Goal: Information Seeking & Learning: Check status

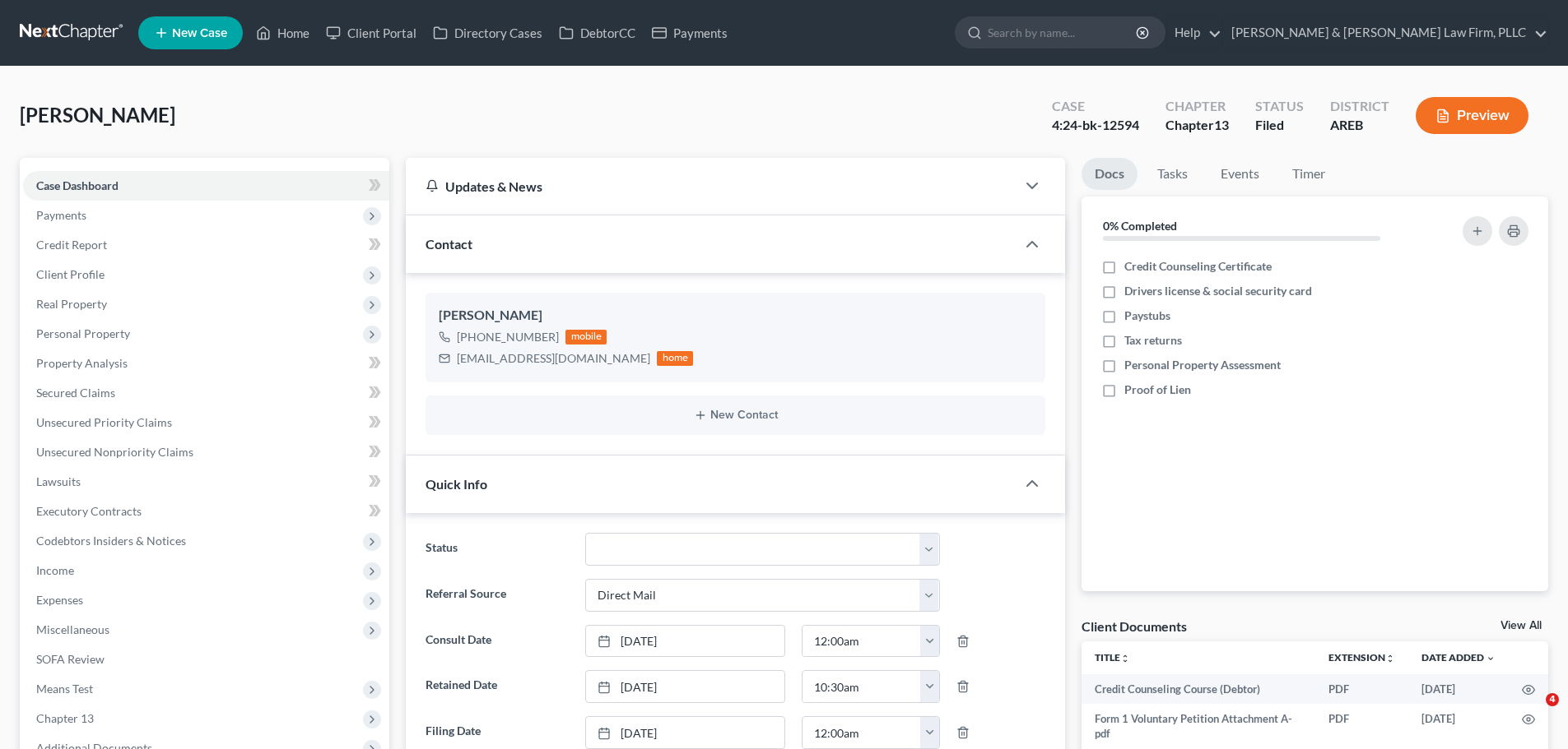
select select "2"
click at [271, 43] on link "Home" at bounding box center [282, 32] width 70 height 30
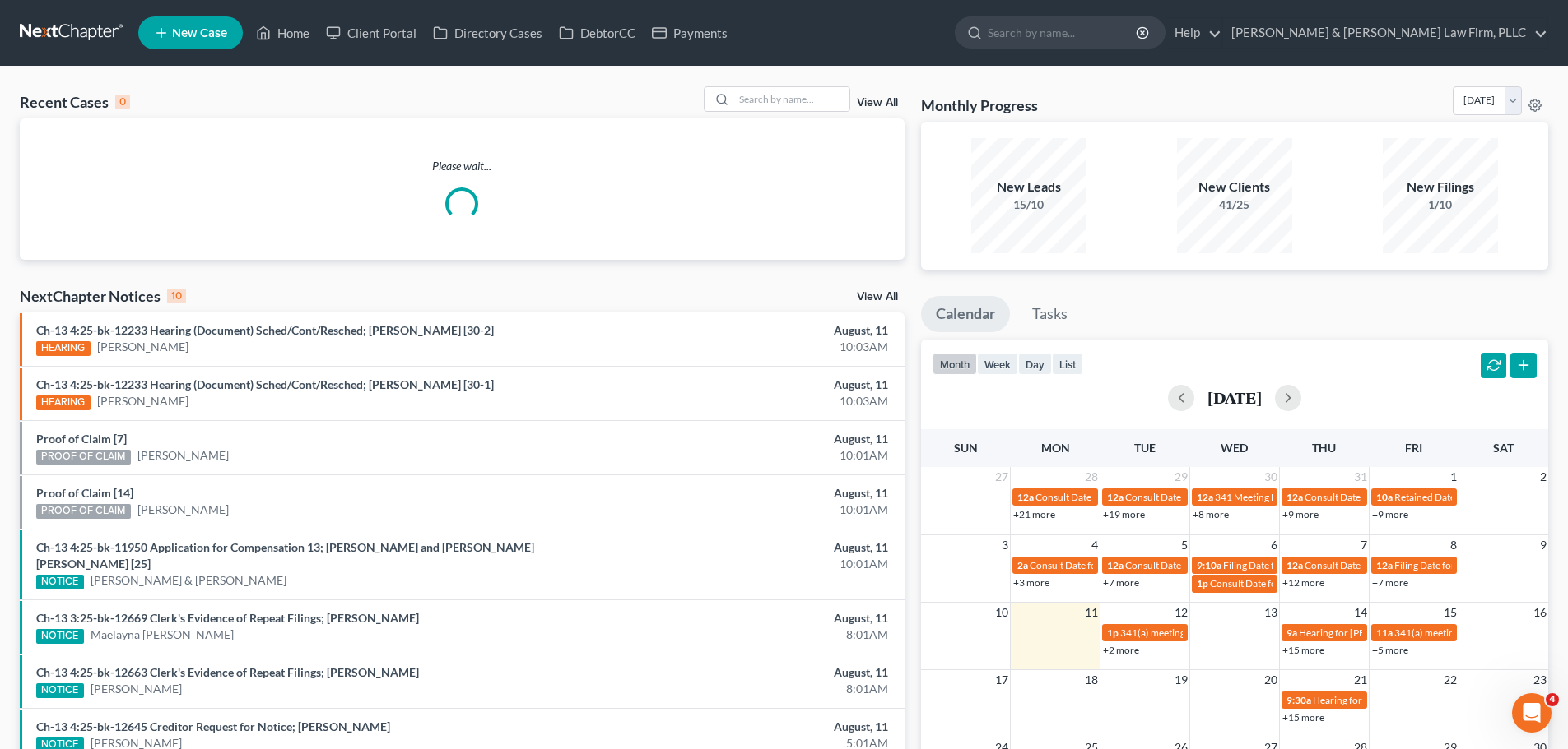
click at [788, 113] on div "Recent Cases 0 View All" at bounding box center [462, 103] width 885 height 32
click at [787, 107] on input "search" at bounding box center [791, 98] width 115 height 24
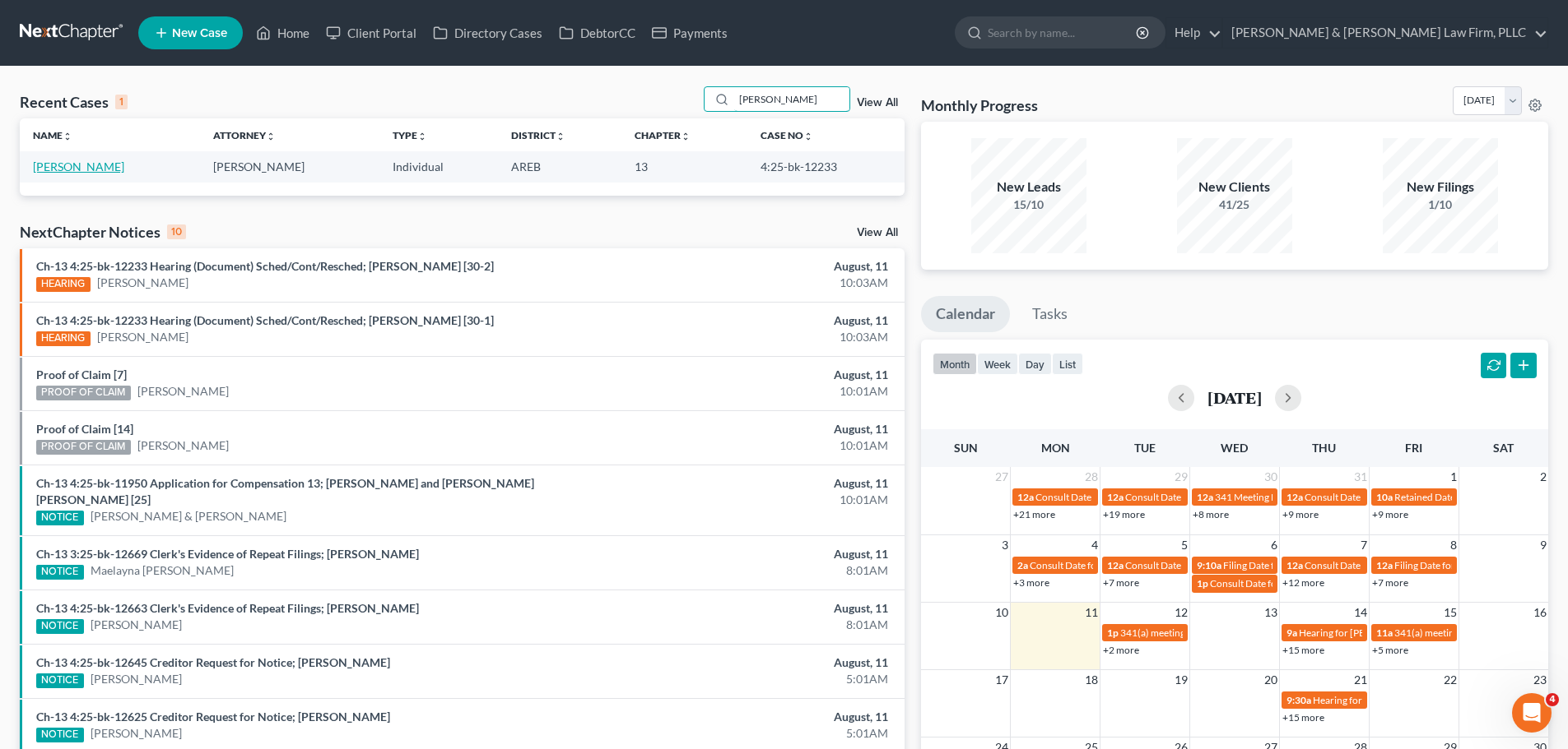
type input "[PERSON_NAME]"
click at [100, 164] on link "[PERSON_NAME]" at bounding box center [78, 166] width 92 height 14
select select "2"
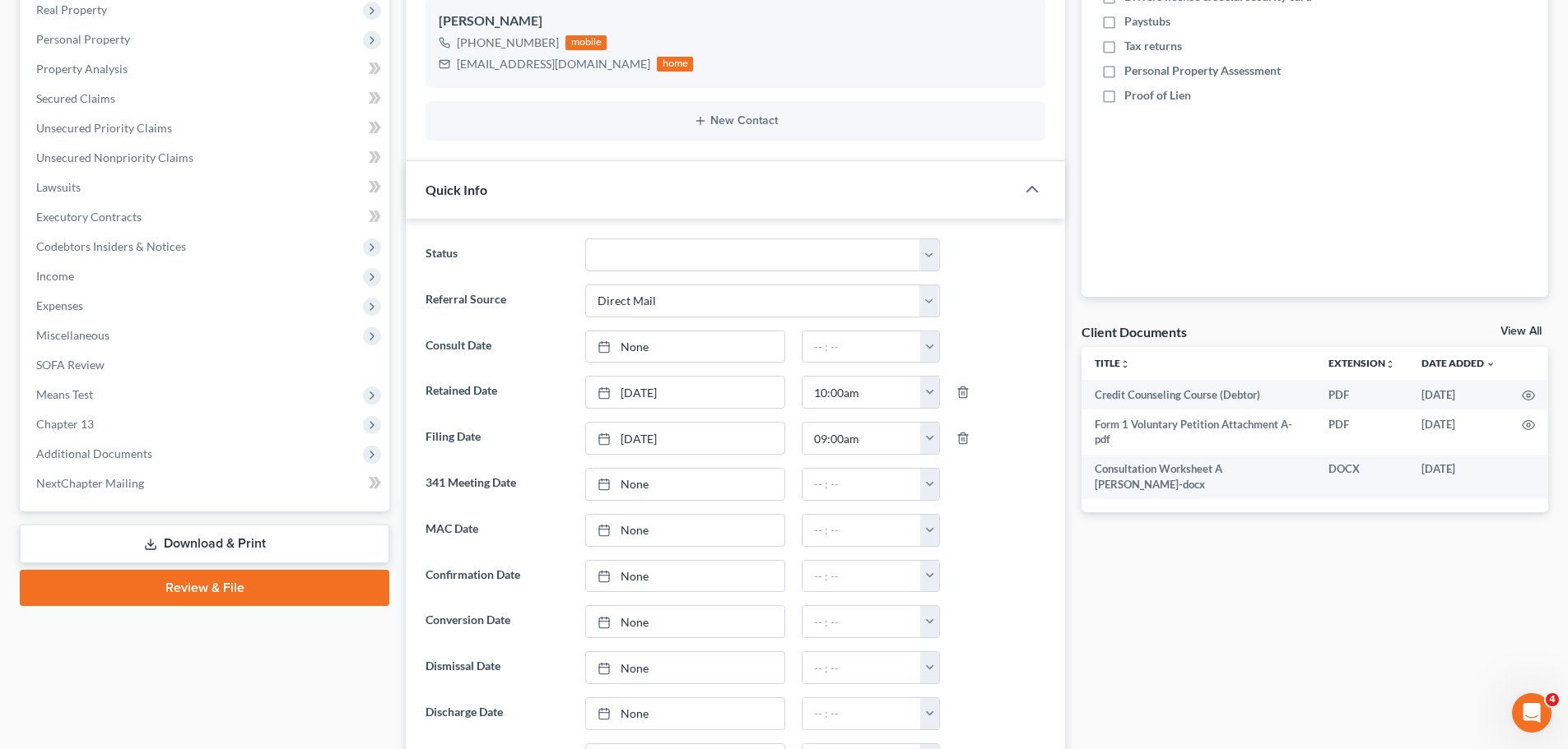
scroll to position [493, 0]
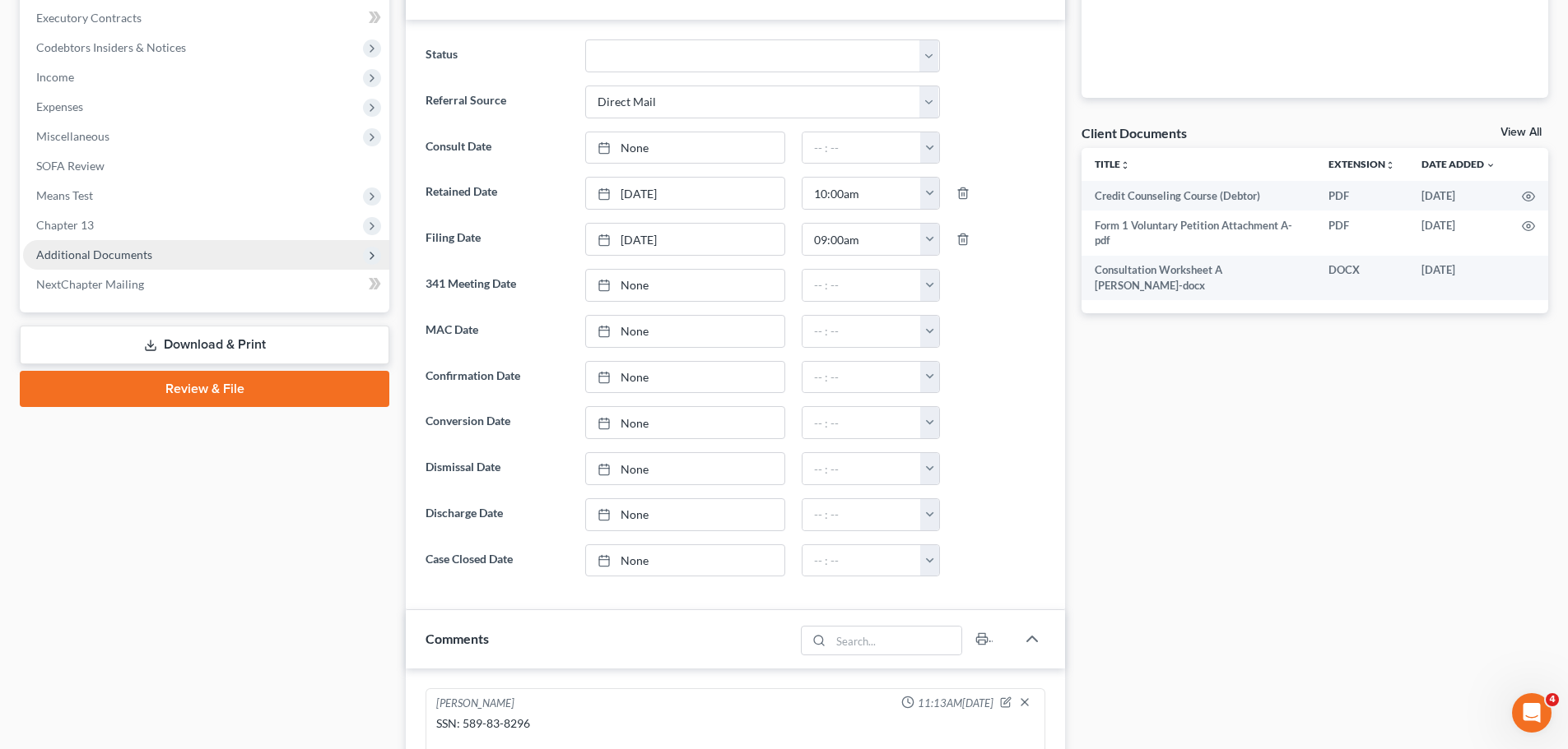
click at [111, 254] on span "Additional Documents" at bounding box center [94, 255] width 116 height 14
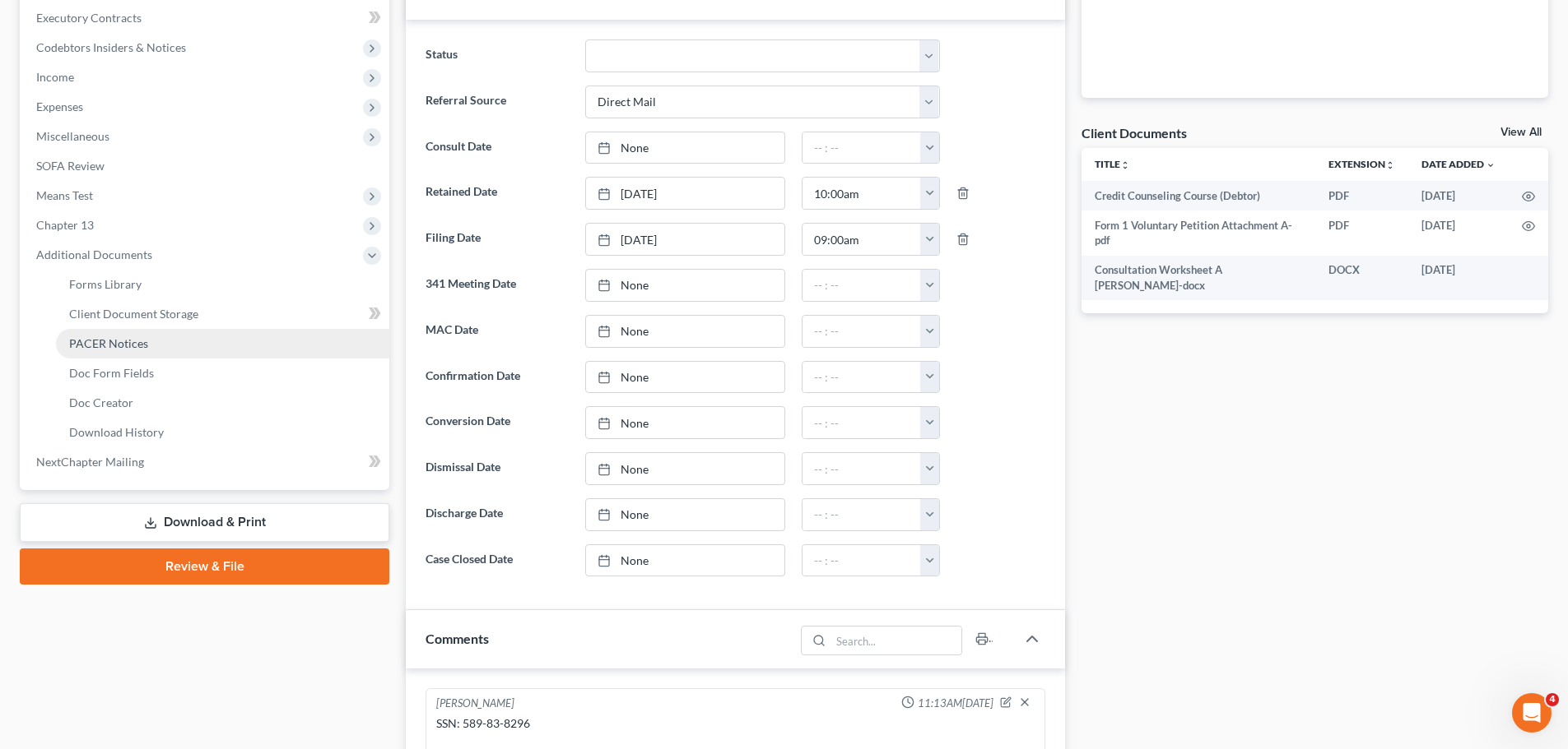
click at [163, 348] on link "PACER Notices" at bounding box center [222, 343] width 333 height 30
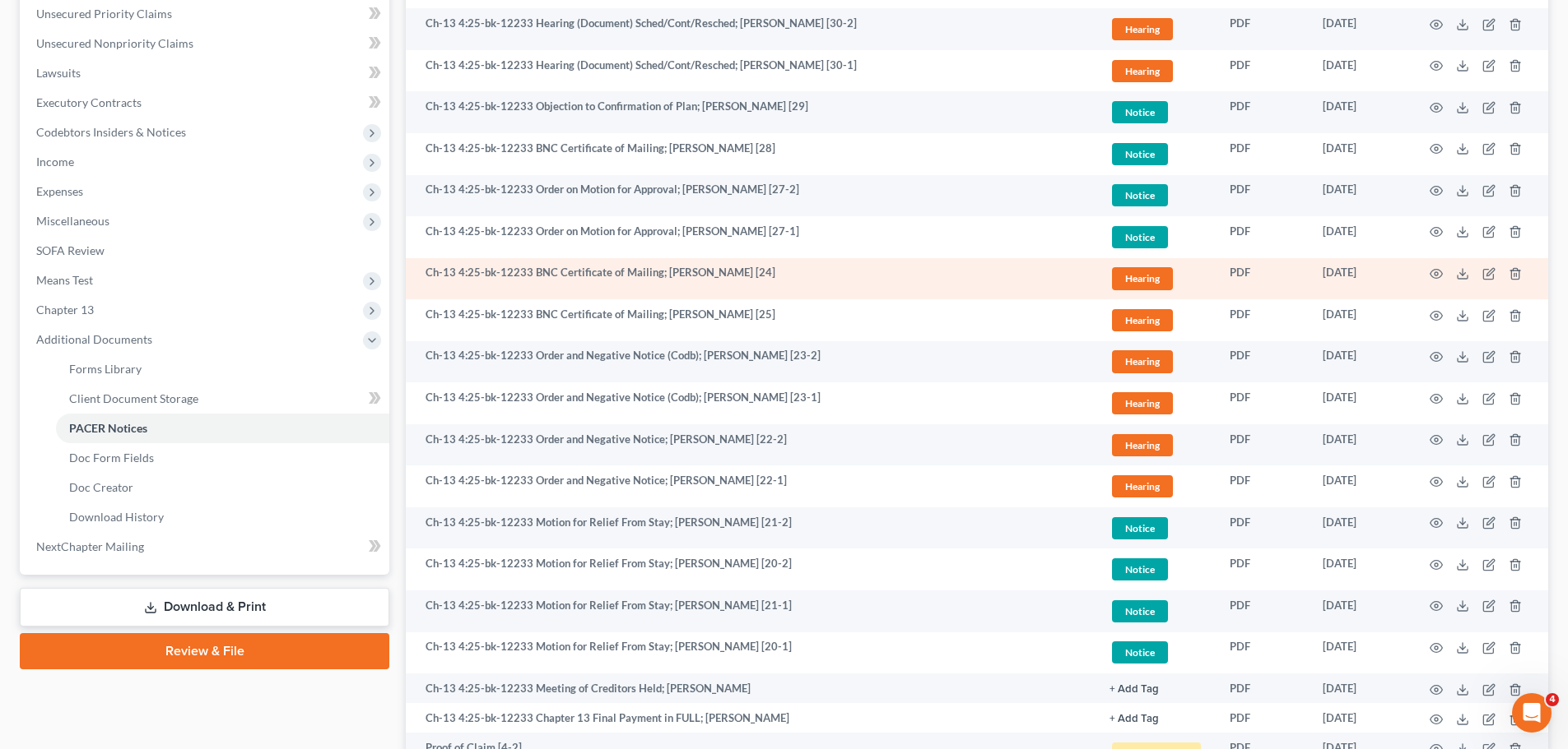
scroll to position [411, 0]
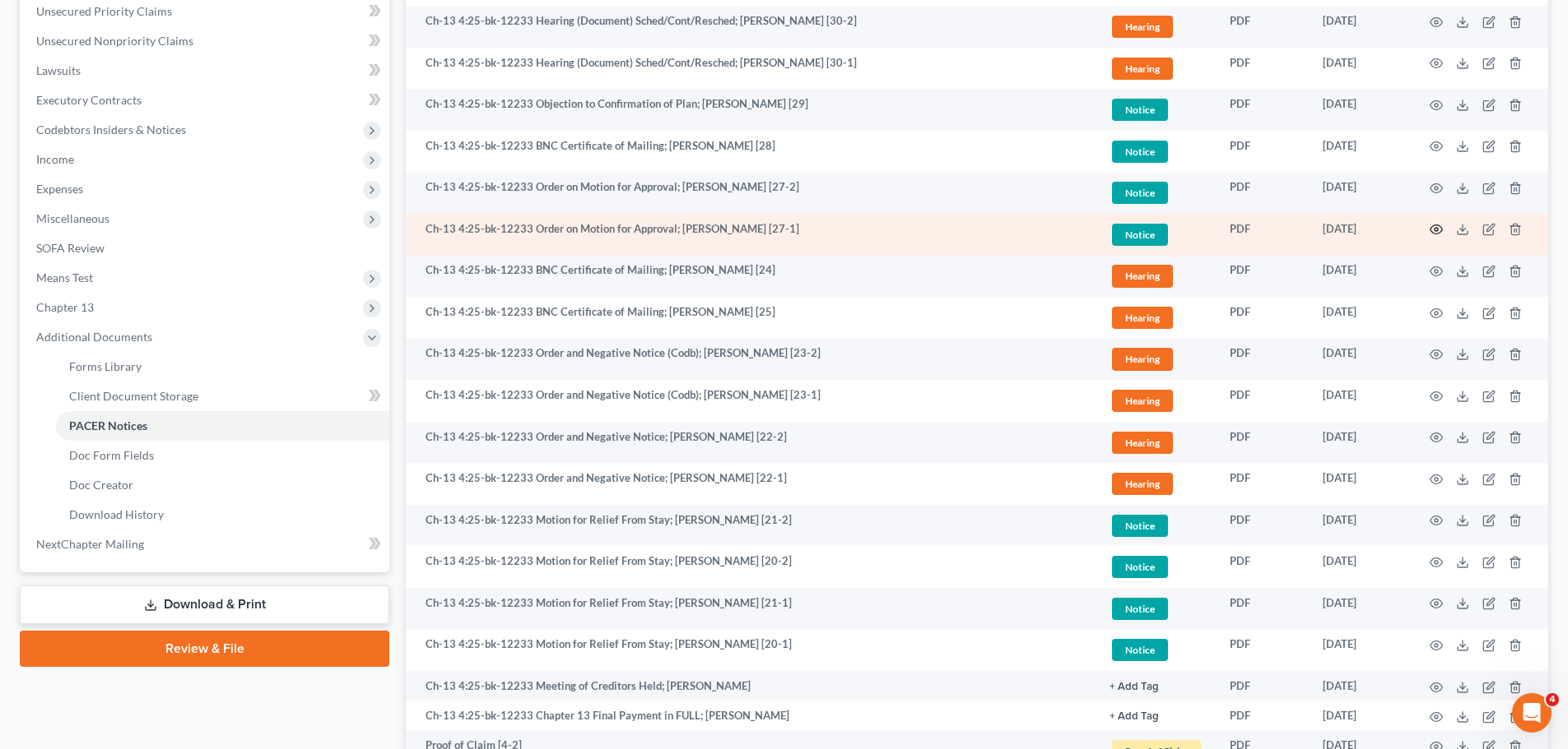
click at [1435, 231] on circle "button" at bounding box center [1435, 229] width 3 height 3
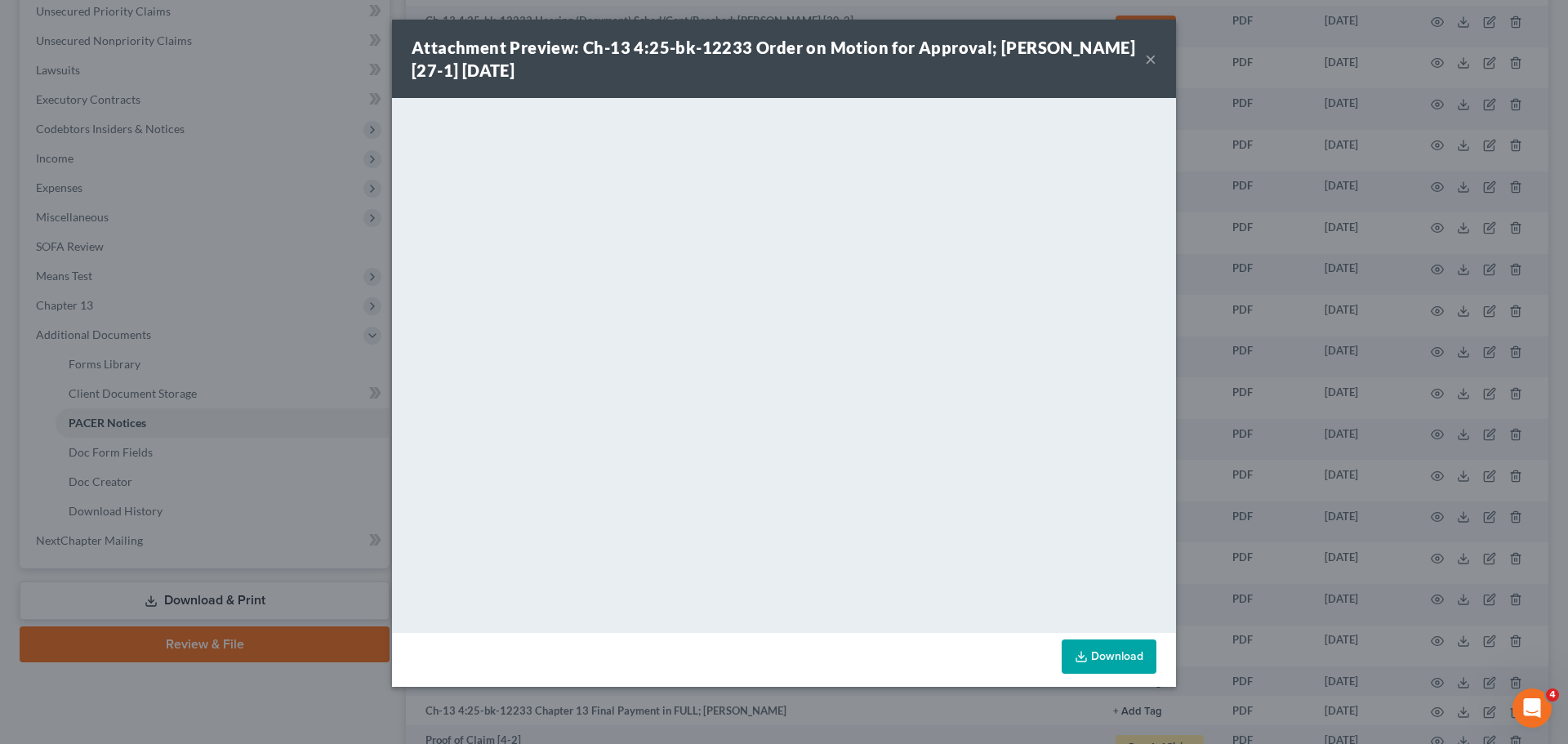
click at [1153, 57] on button "×" at bounding box center [1151, 59] width 11 height 20
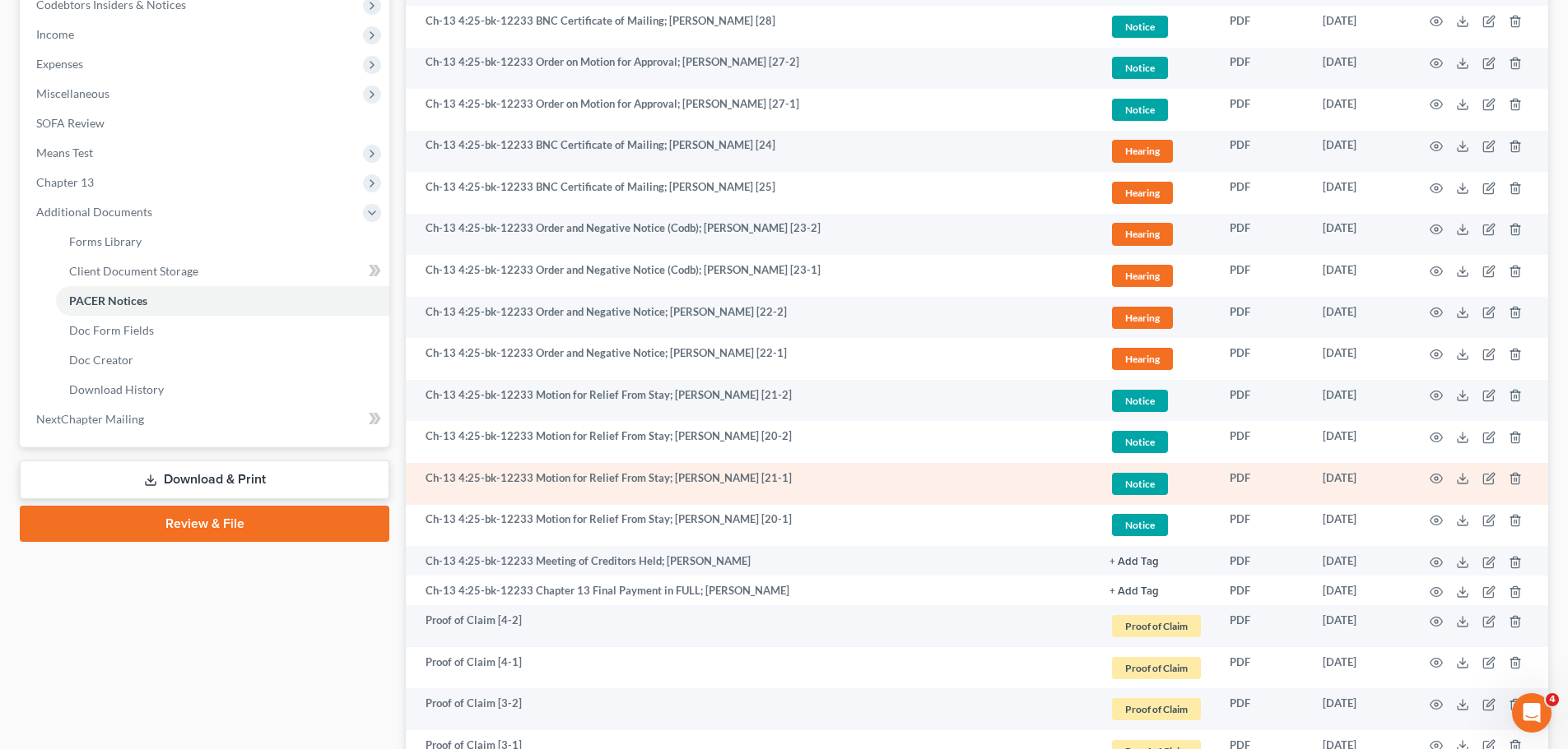
scroll to position [576, 0]
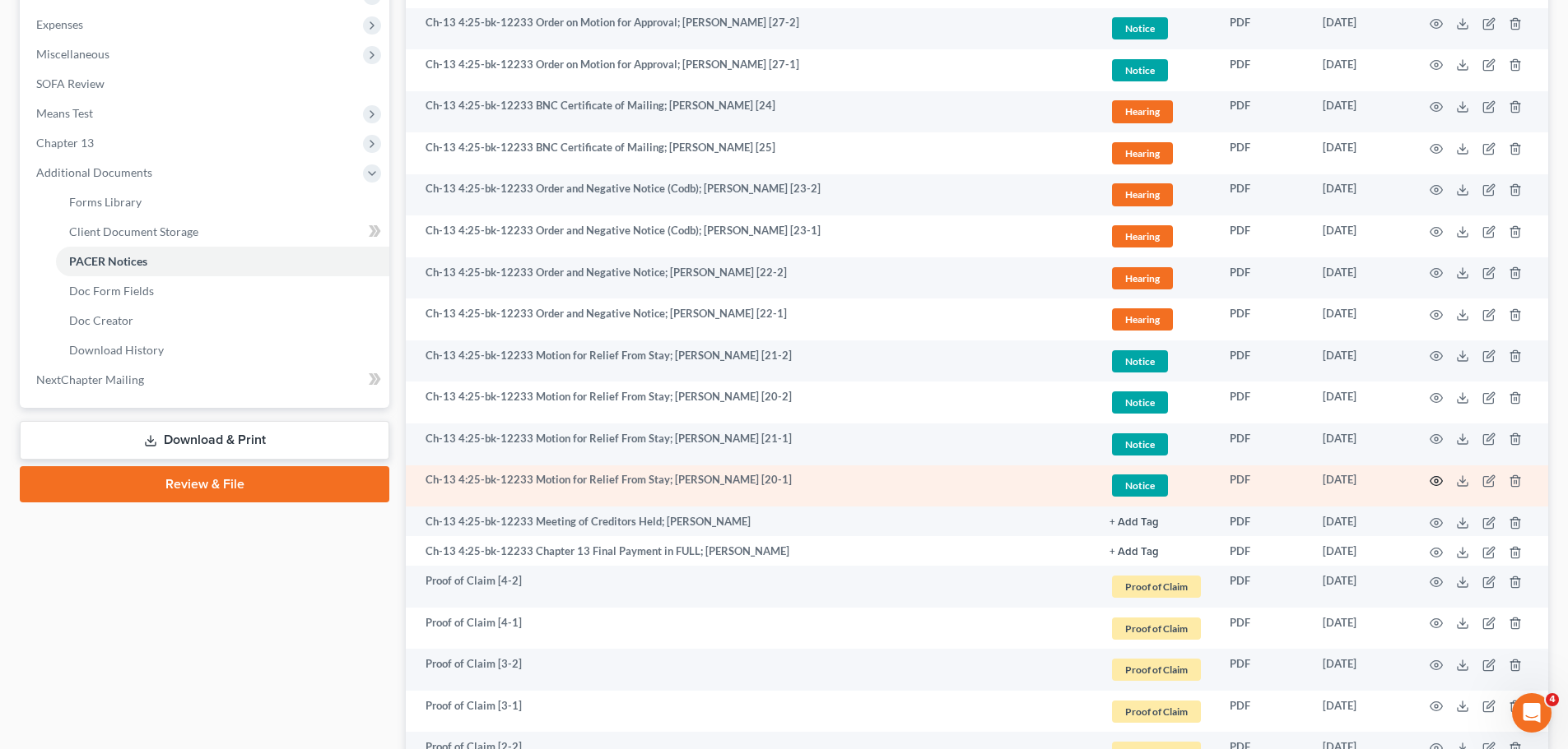
click at [1433, 483] on icon "button" at bounding box center [1436, 481] width 13 height 13
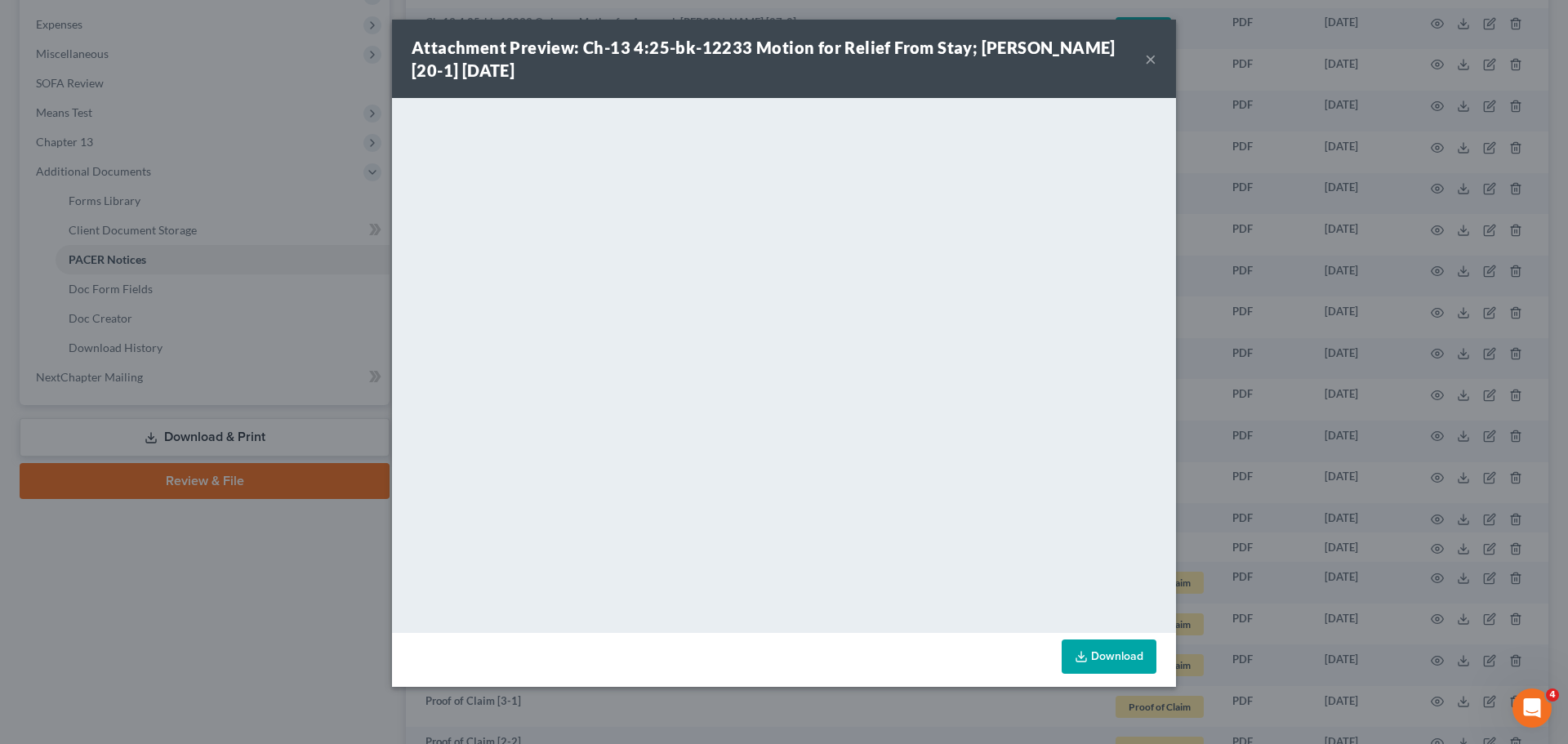
click at [1146, 62] on button "×" at bounding box center [1151, 59] width 11 height 20
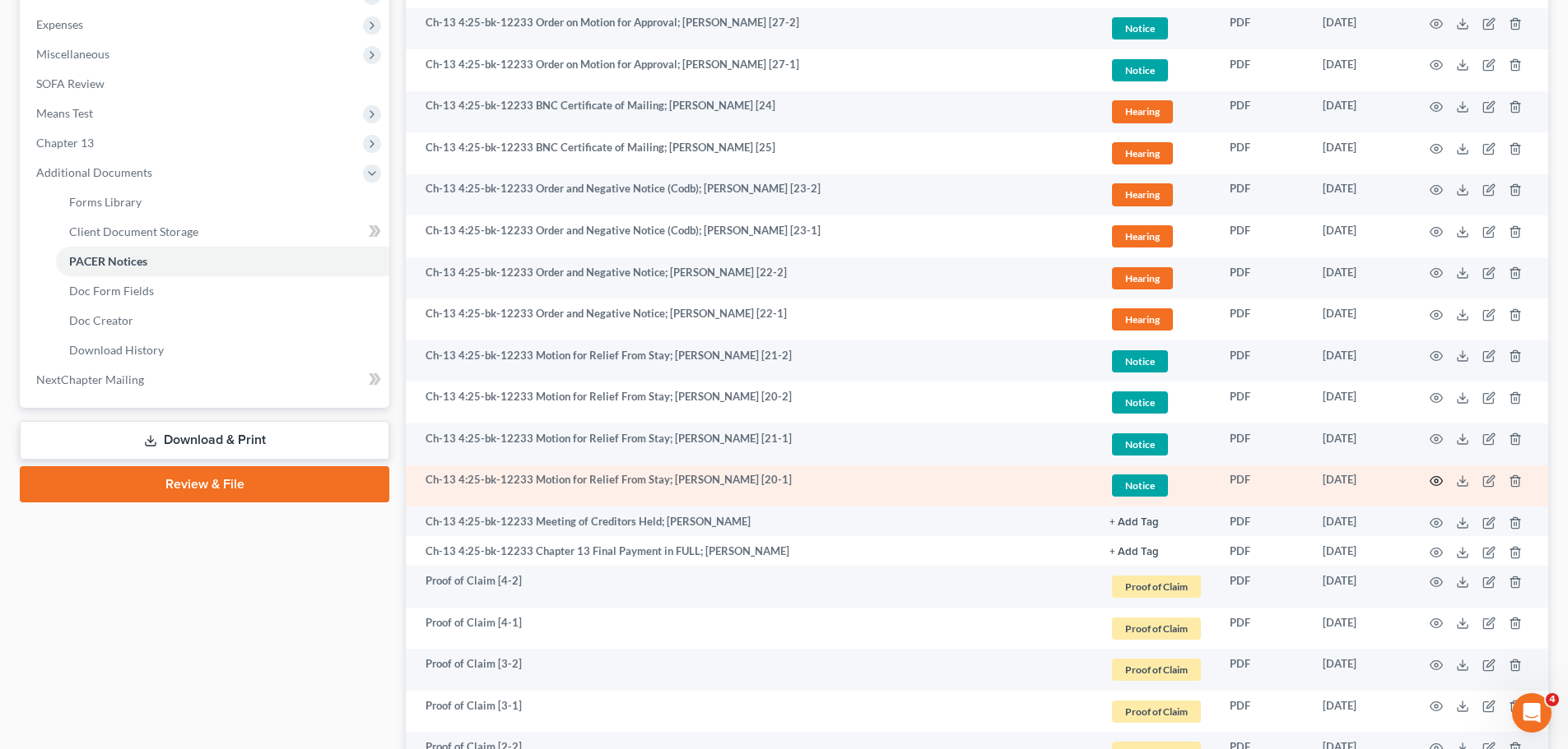
click at [1436, 478] on icon "button" at bounding box center [1436, 481] width 13 height 13
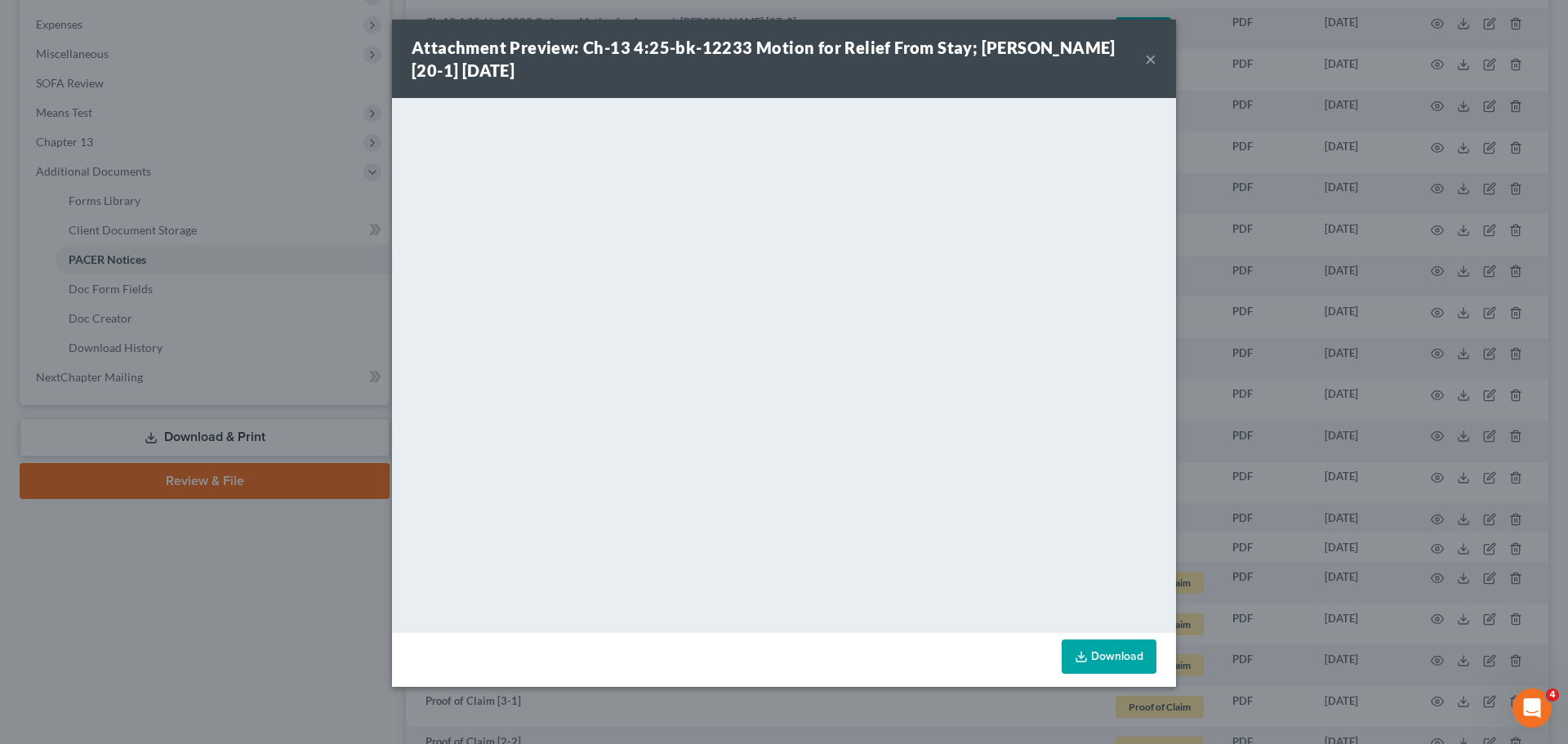
click at [1147, 59] on button "×" at bounding box center [1151, 59] width 11 height 20
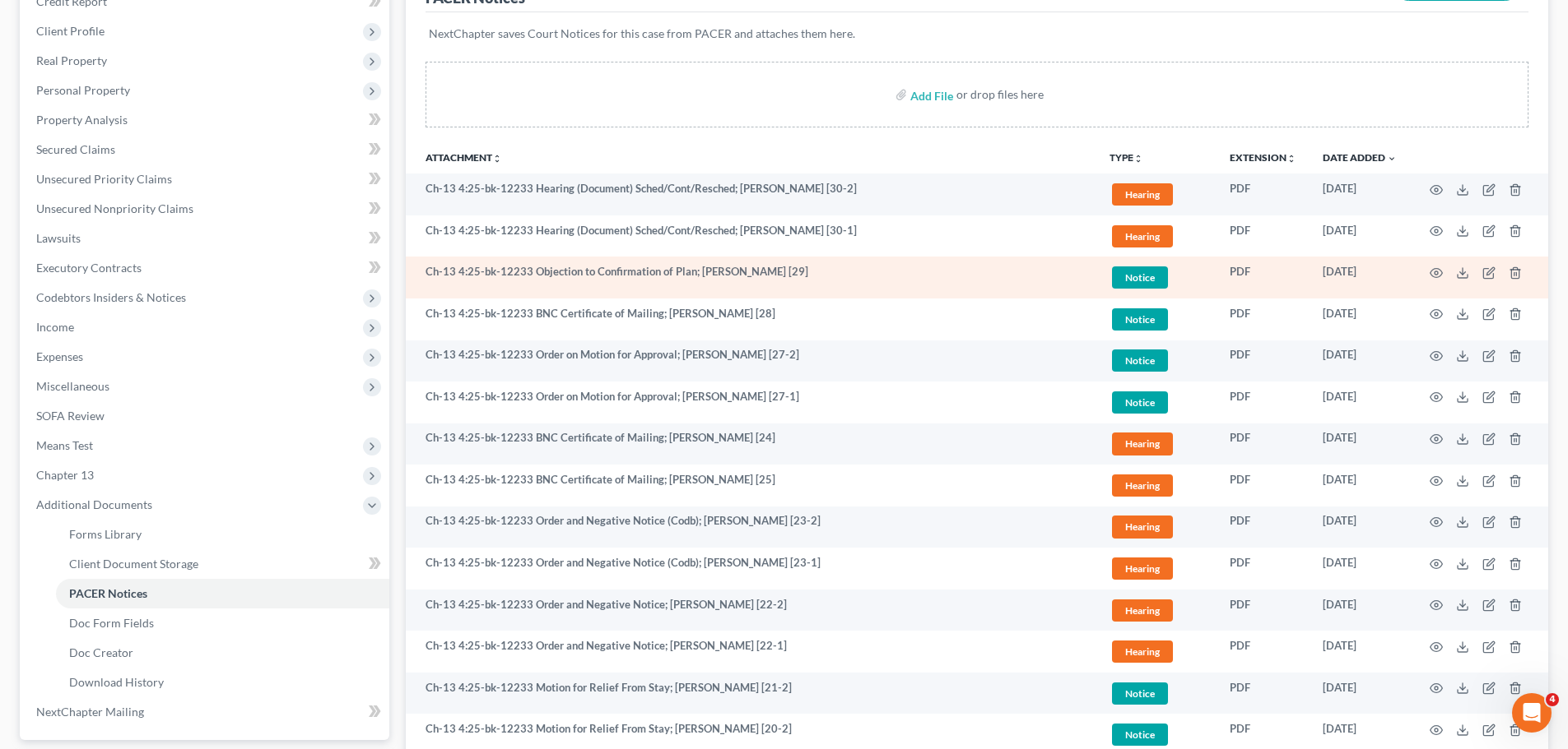
scroll to position [247, 0]
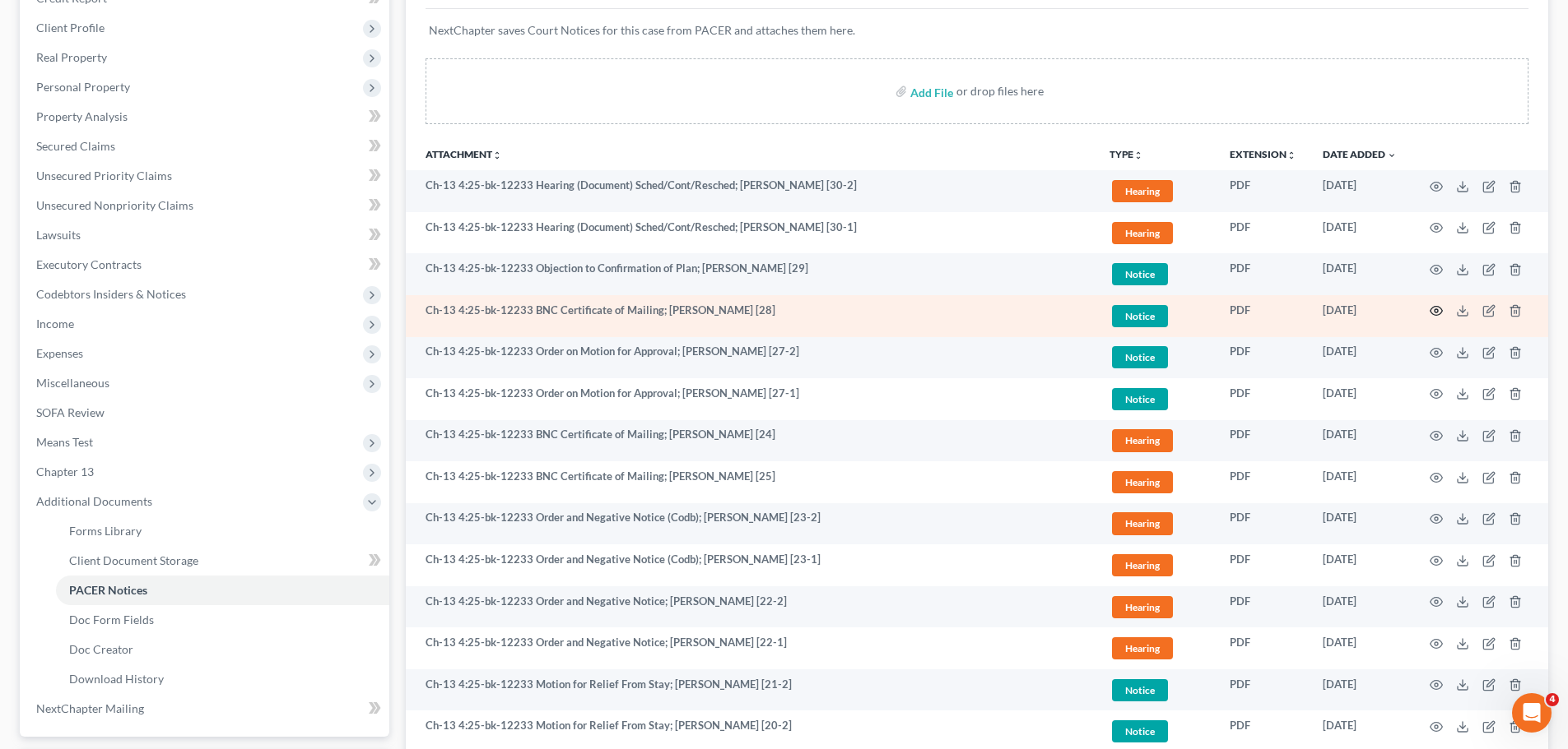
click at [1430, 315] on icon "button" at bounding box center [1436, 311] width 13 height 13
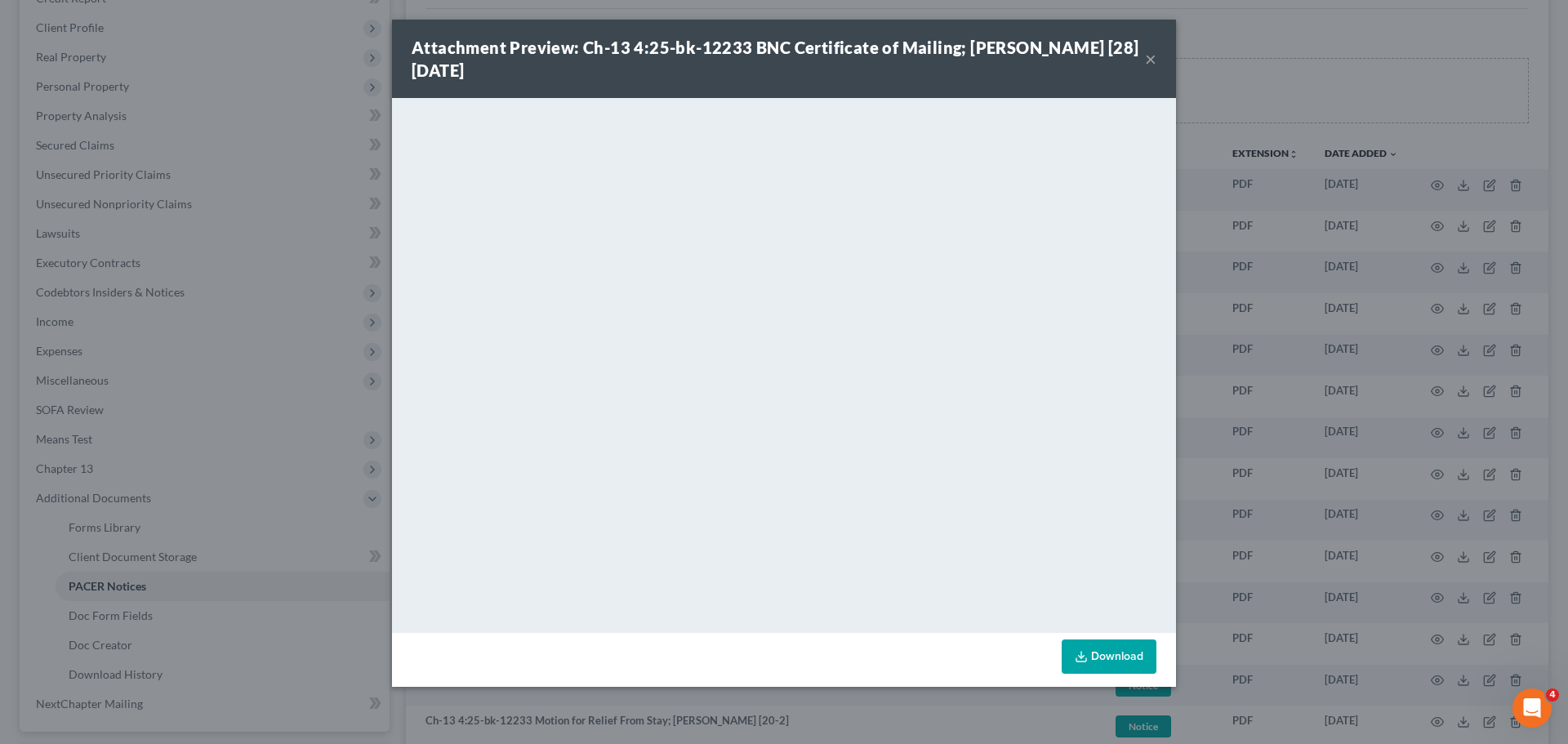
click at [1151, 55] on button "×" at bounding box center [1151, 59] width 11 height 20
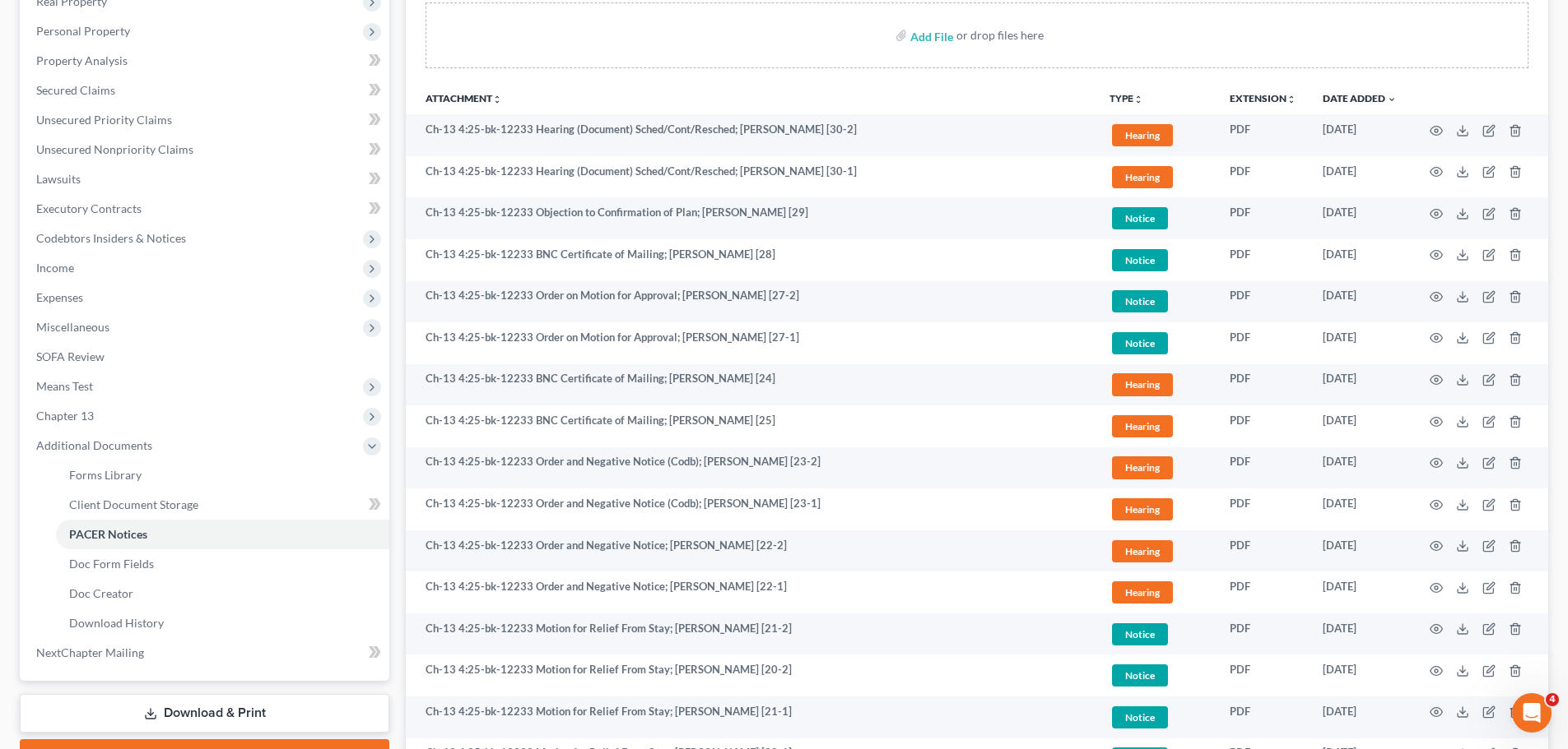
scroll to position [493, 0]
